Goal: Transaction & Acquisition: Purchase product/service

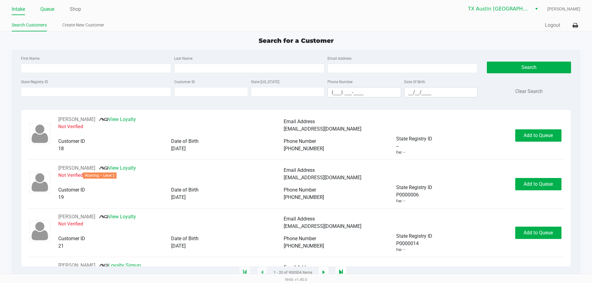
click at [49, 8] on link "Queue" at bounding box center [47, 9] width 14 height 9
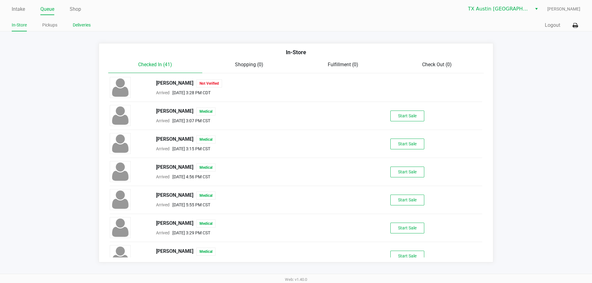
click at [81, 23] on link "Deliveries" at bounding box center [82, 25] width 18 height 8
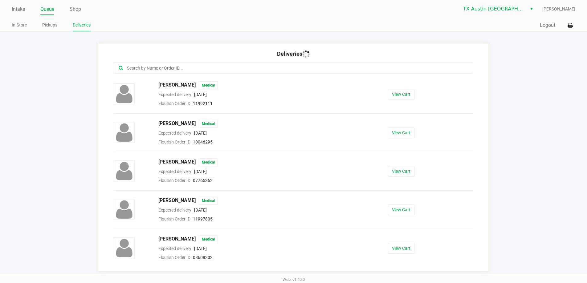
click at [168, 64] on div at bounding box center [294, 68] width 360 height 11
click at [168, 67] on input "text" at bounding box center [283, 68] width 315 height 7
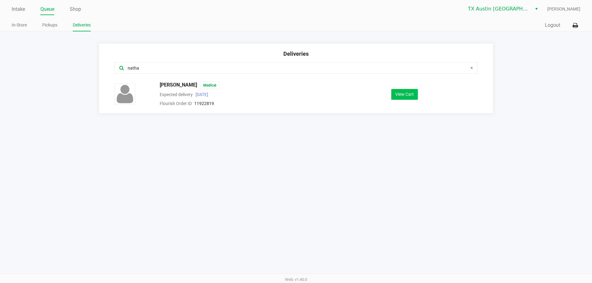
type input "natha"
click at [403, 94] on button "View Cart" at bounding box center [404, 94] width 27 height 11
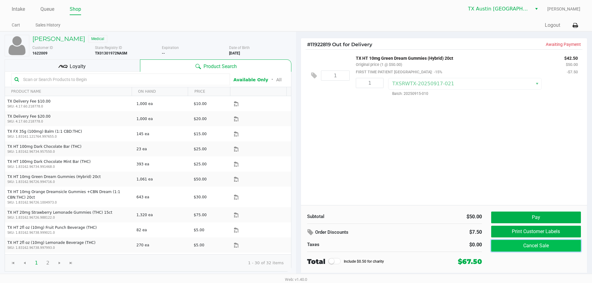
click at [522, 243] on button "Cancel Sale" at bounding box center [536, 246] width 90 height 12
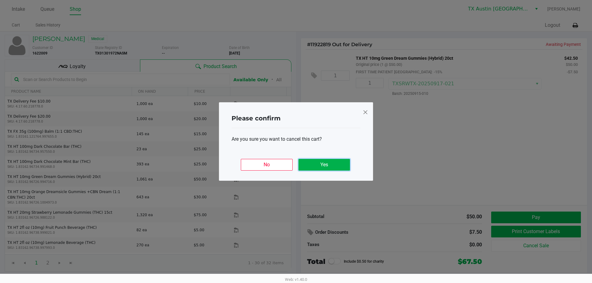
drag, startPoint x: 358, startPoint y: 188, endPoint x: 360, endPoint y: 192, distance: 4.0
click at [360, 192] on ngb-modal-window "Please confirm Are you sure you want to cancel this cart? No Yes" at bounding box center [296, 141] width 592 height 283
click at [323, 165] on button "Yes" at bounding box center [323, 165] width 51 height 12
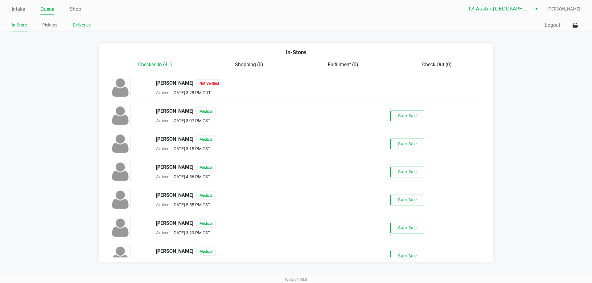
click at [79, 23] on link "Deliveries" at bounding box center [82, 25] width 18 height 8
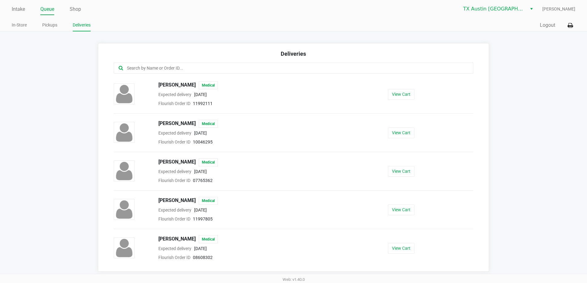
click at [159, 69] on input "text" at bounding box center [283, 68] width 315 height 7
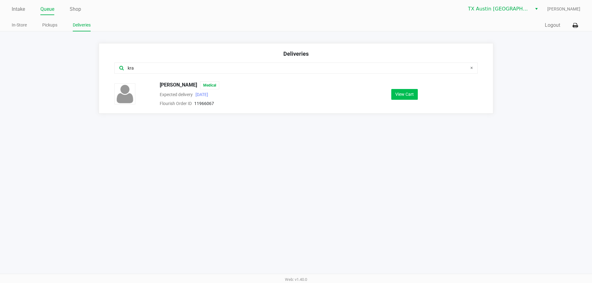
type input "kra"
click at [405, 92] on button "View Cart" at bounding box center [404, 94] width 27 height 11
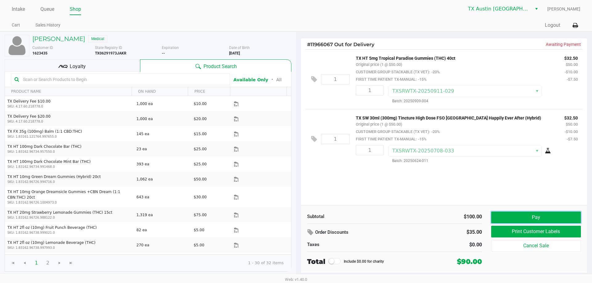
drag, startPoint x: 515, startPoint y: 214, endPoint x: 496, endPoint y: 212, distance: 19.2
click at [515, 214] on button "Pay" at bounding box center [536, 218] width 90 height 12
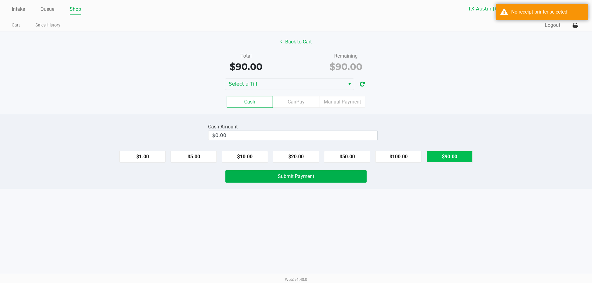
click at [450, 159] on button "$90.00" at bounding box center [449, 157] width 46 height 12
type input "$90.00"
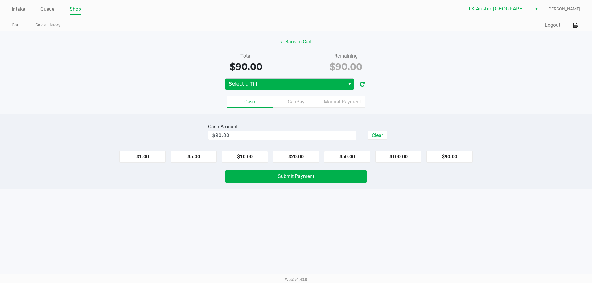
click at [350, 86] on span "Select" at bounding box center [349, 83] width 5 height 7
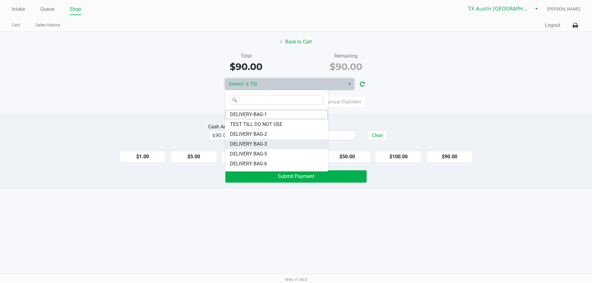
click at [277, 145] on li "DELIVERY BAG-3" at bounding box center [276, 144] width 103 height 10
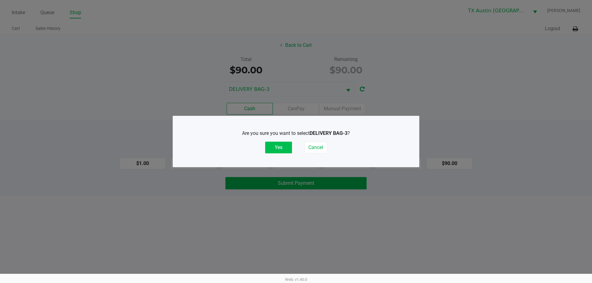
click at [282, 148] on button "Yes" at bounding box center [278, 148] width 27 height 12
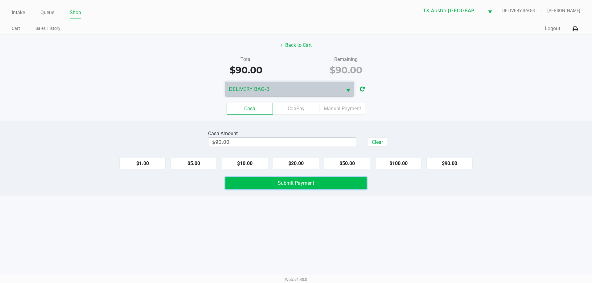
click at [287, 189] on button "Submit Payment" at bounding box center [295, 183] width 141 height 12
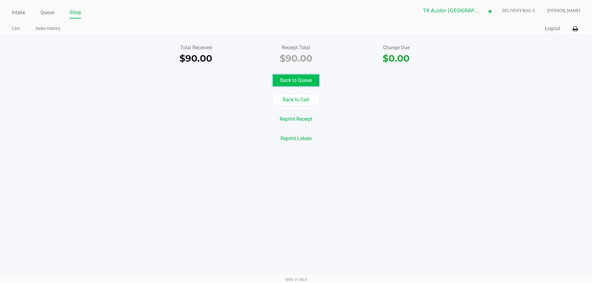
click at [297, 78] on button "Back to Queue" at bounding box center [296, 81] width 46 height 12
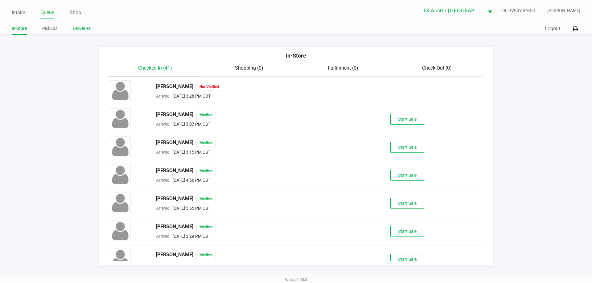
click at [85, 26] on link "Deliveries" at bounding box center [82, 29] width 18 height 8
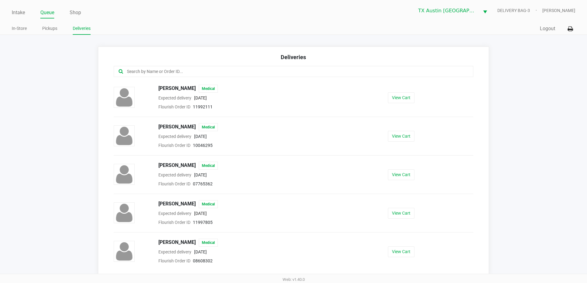
click at [200, 72] on input "text" at bounding box center [283, 71] width 315 height 7
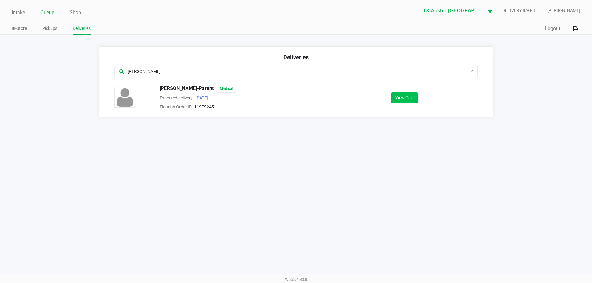
type input "[PERSON_NAME]"
click at [403, 95] on button "View Cart" at bounding box center [404, 98] width 27 height 11
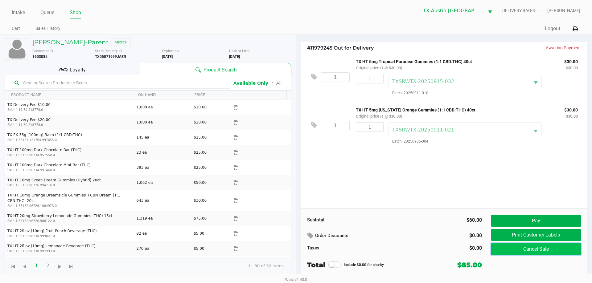
click at [532, 252] on button "Cancel Sale" at bounding box center [536, 250] width 90 height 12
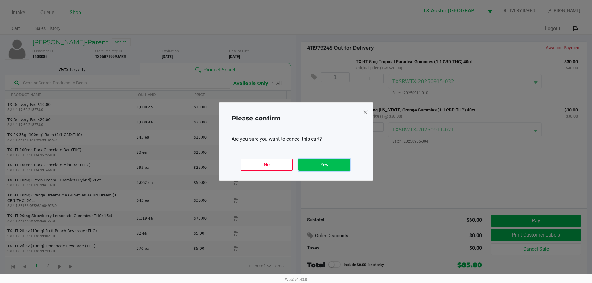
click at [331, 167] on button "Yes" at bounding box center [323, 165] width 51 height 12
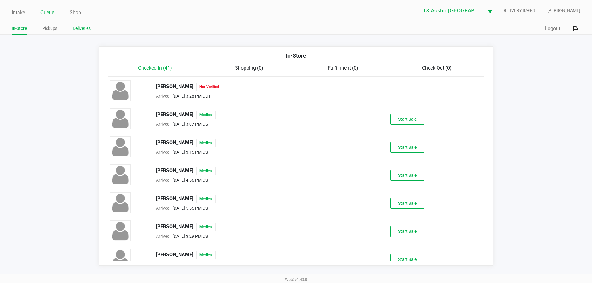
click at [87, 28] on link "Deliveries" at bounding box center [82, 29] width 18 height 8
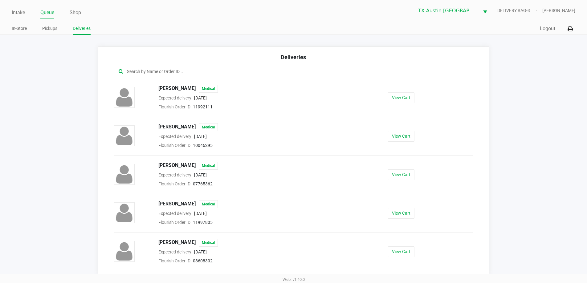
click at [137, 69] on input "text" at bounding box center [283, 71] width 315 height 7
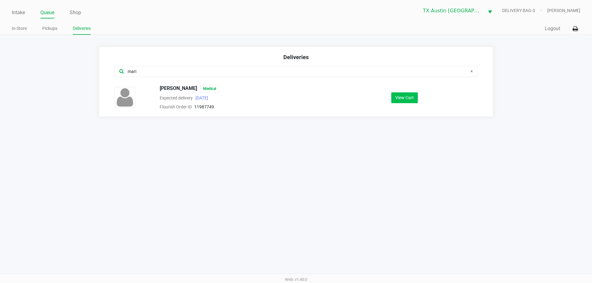
type input "mari"
click at [408, 101] on button "View Cart" at bounding box center [404, 98] width 27 height 11
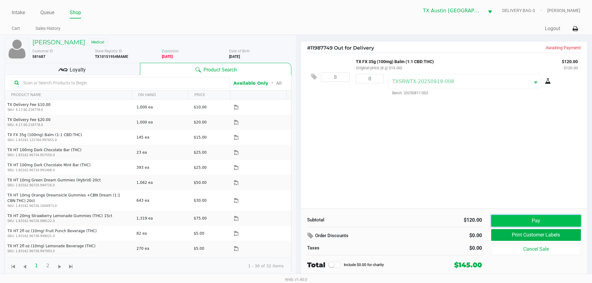
click at [511, 219] on button "Pay" at bounding box center [536, 221] width 90 height 12
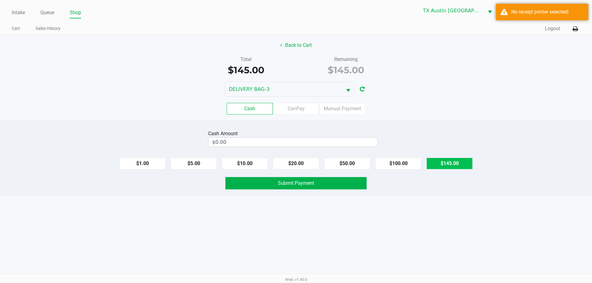
click at [449, 163] on button "$145.00" at bounding box center [449, 164] width 46 height 12
type input "$145.00"
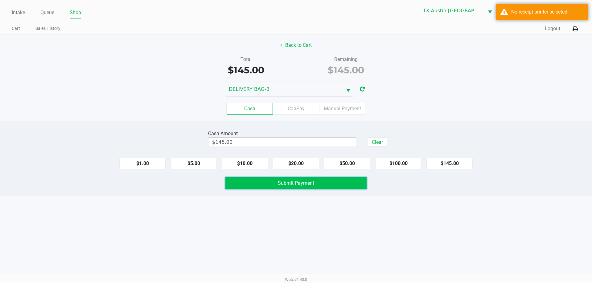
click at [297, 184] on span "Submit Payment" at bounding box center [296, 183] width 36 height 6
